Goal: Transaction & Acquisition: Purchase product/service

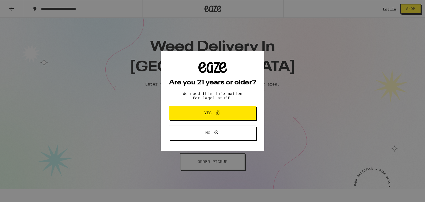
click at [196, 103] on div "Are you 21 years or older? We need this information for legal stuff. Yes No" at bounding box center [212, 101] width 425 height 202
click at [203, 111] on span "Yes" at bounding box center [212, 112] width 42 height 7
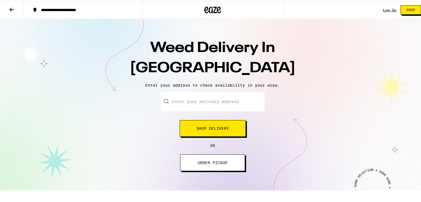
click at [198, 101] on input "Enter your delivery address" at bounding box center [213, 100] width 104 height 19
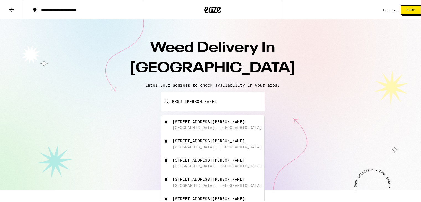
click at [189, 166] on div "[GEOGRAPHIC_DATA], [GEOGRAPHIC_DATA]" at bounding box center [217, 165] width 90 height 4
type input "[STREET_ADDRESS][PERSON_NAME]"
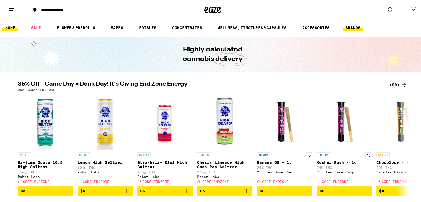
click at [351, 26] on link "BRANDS" at bounding box center [353, 26] width 20 height 7
